Goal: Information Seeking & Learning: Learn about a topic

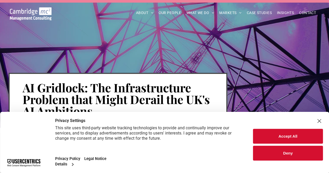
drag, startPoint x: 263, startPoint y: 138, endPoint x: 258, endPoint y: 138, distance: 4.7
click at [263, 138] on button "Accept All" at bounding box center [288, 136] width 70 height 15
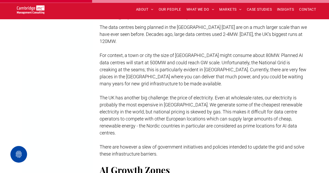
scroll to position [442, 0]
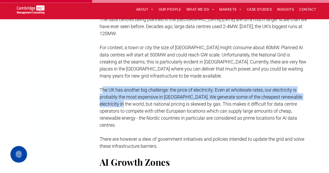
drag, startPoint x: 101, startPoint y: 83, endPoint x: 129, endPoint y: 98, distance: 32.1
click at [129, 98] on span "The UK has another big challenge: the price of electricity. Even at wholesale r…" at bounding box center [200, 107] width 202 height 41
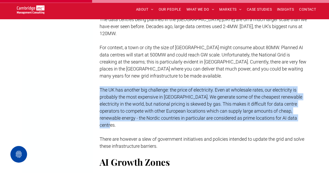
drag, startPoint x: 100, startPoint y: 82, endPoint x: 130, endPoint y: 115, distance: 44.9
click at [130, 115] on p "The UK has another big challenge: the price of electricity. Even at wholesale r…" at bounding box center [203, 107] width 208 height 42
copy span "The UK has another big challenge: the price of electricity. Even at wholesale r…"
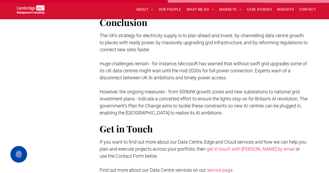
scroll to position [831, 0]
